Goal: Task Accomplishment & Management: Use online tool/utility

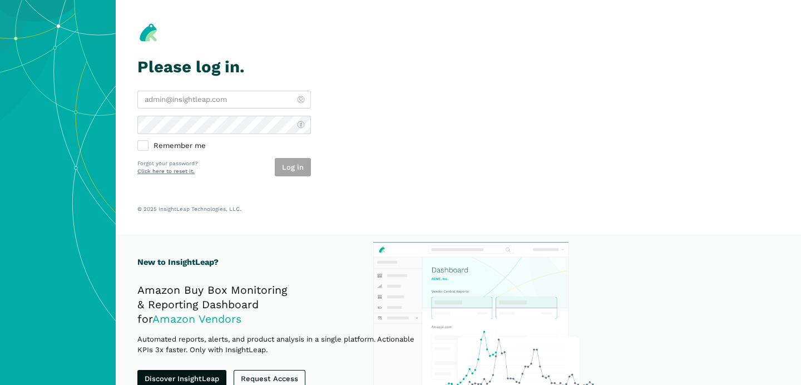
type input "[PERSON_NAME][EMAIL_ADDRESS][DOMAIN_NAME]"
click at [296, 168] on div "Log in" at bounding box center [293, 167] width 36 height 18
click at [289, 169] on button "Log in" at bounding box center [293, 167] width 36 height 18
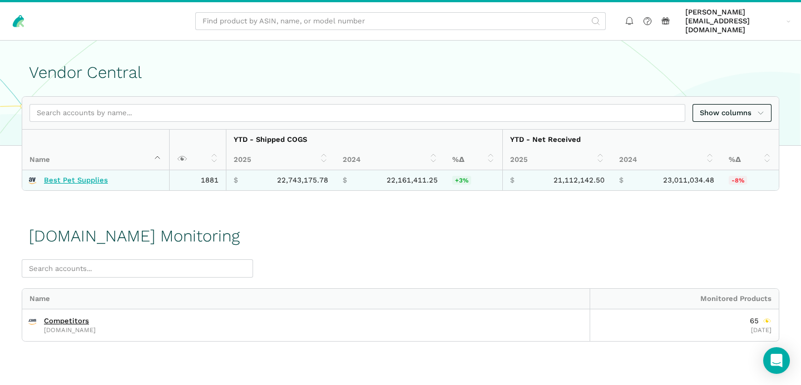
click at [101, 176] on link "Best Pet Supplies" at bounding box center [76, 180] width 64 height 9
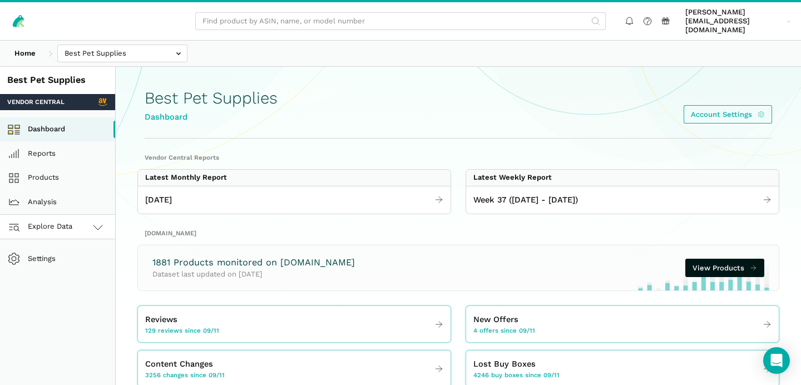
click at [87, 222] on link "Explore Data" at bounding box center [57, 227] width 115 height 24
click at [76, 266] on link "Amazon.com" at bounding box center [57, 276] width 115 height 24
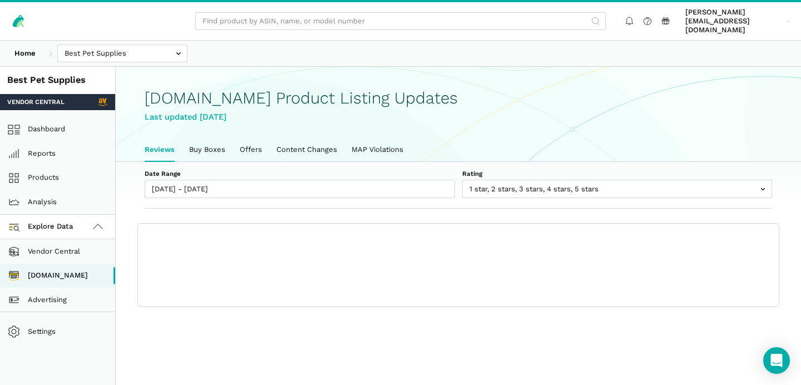
scroll to position [3, 0]
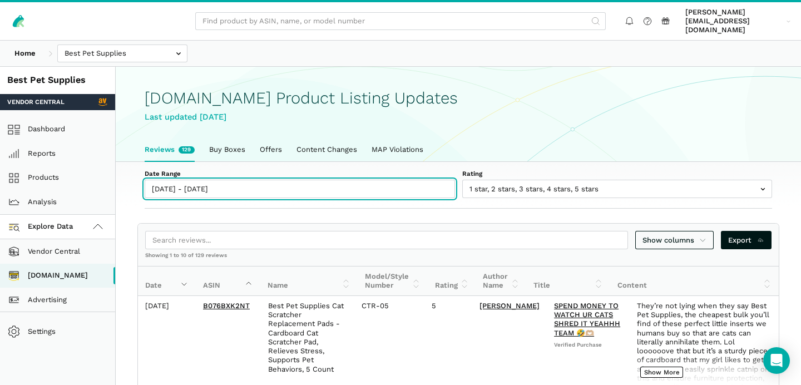
click at [174, 180] on input "09/11/2025 - 09/17/2025" at bounding box center [300, 189] width 310 height 18
type input "09/11/2025"
type input "09/17/2025"
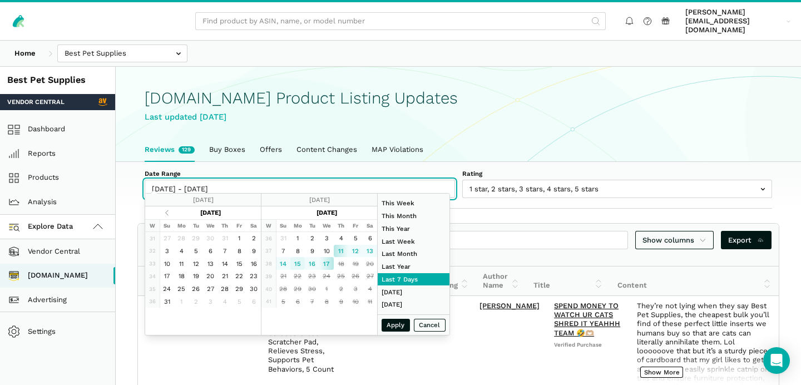
type input "09/15/2025"
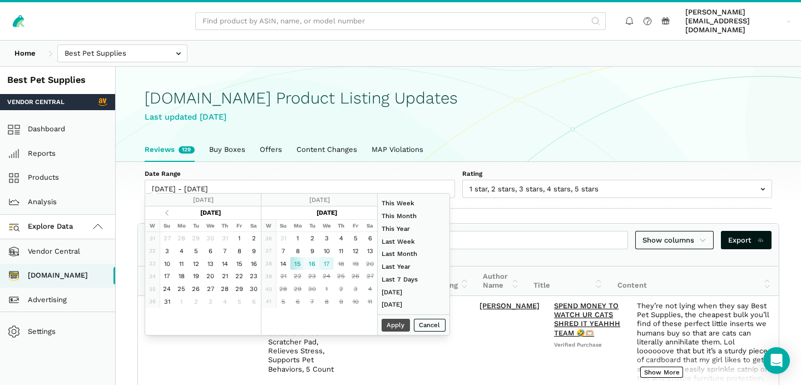
type input "09/17/2025"
type input "09/15/2025"
click at [393, 327] on button "Apply" at bounding box center [395, 325] width 29 height 13
type input "09/15/2025 - 09/17/2025"
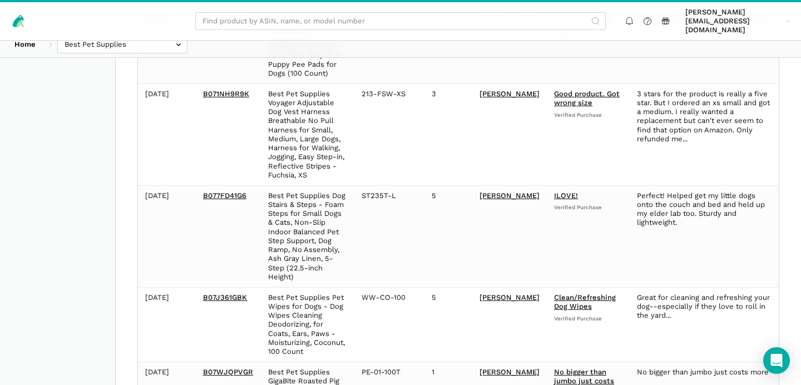
scroll to position [0, 0]
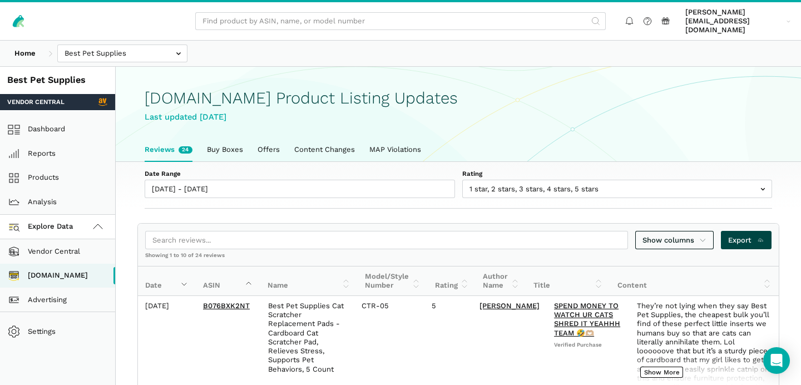
click at [739, 235] on span "Export" at bounding box center [746, 240] width 36 height 11
